Goal: Communication & Community: Connect with others

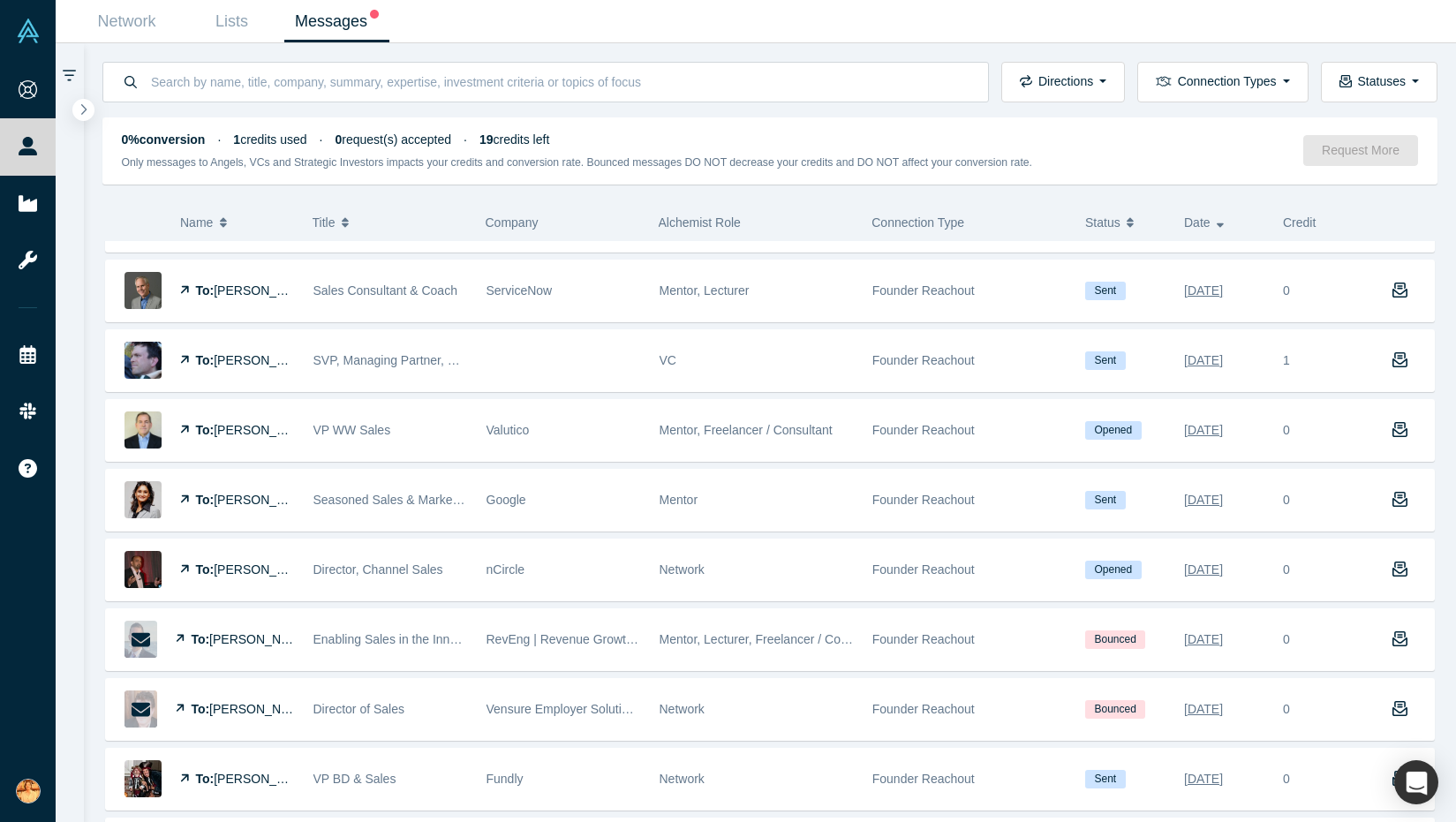
scroll to position [332, 0]
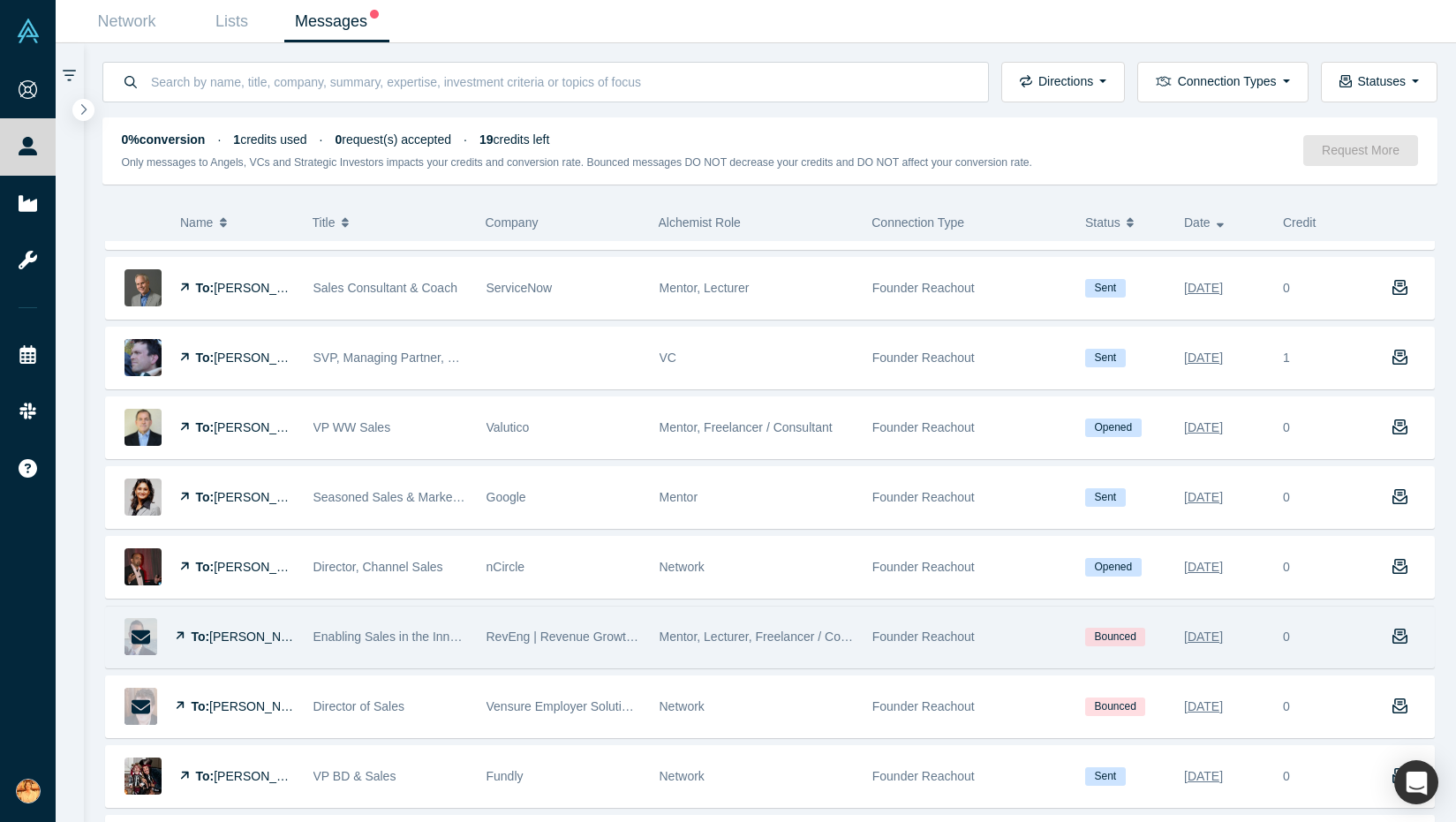
click at [443, 643] on div "Enabling Sales in the Innovation Economy" at bounding box center [391, 636] width 154 height 61
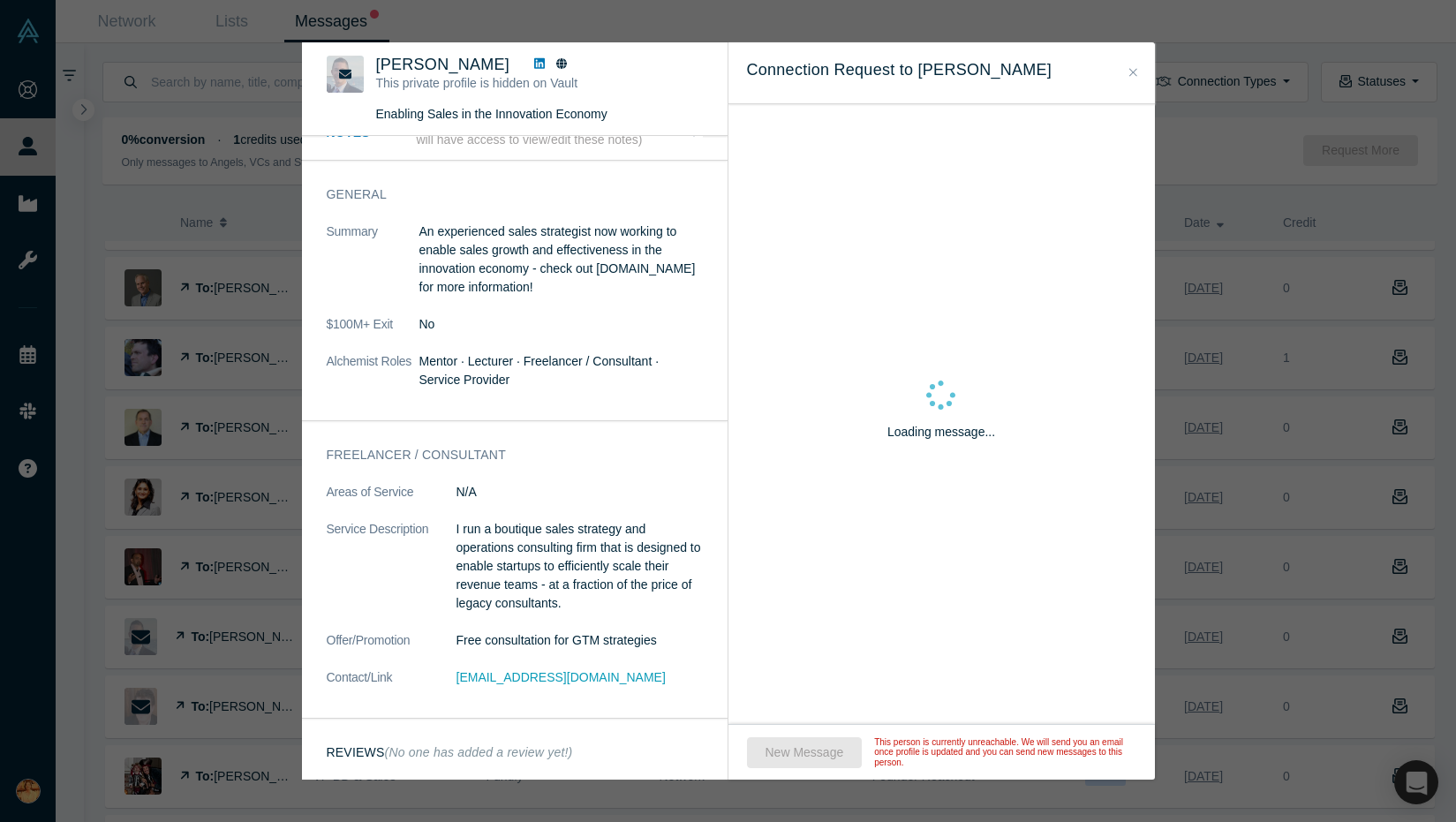
click at [261, 226] on div "Was the recommendation useful? [PERSON_NAME] This private profile is hidden on …" at bounding box center [728, 411] width 1456 height 822
